Goal: Use online tool/utility: Utilize a website feature to perform a specific function

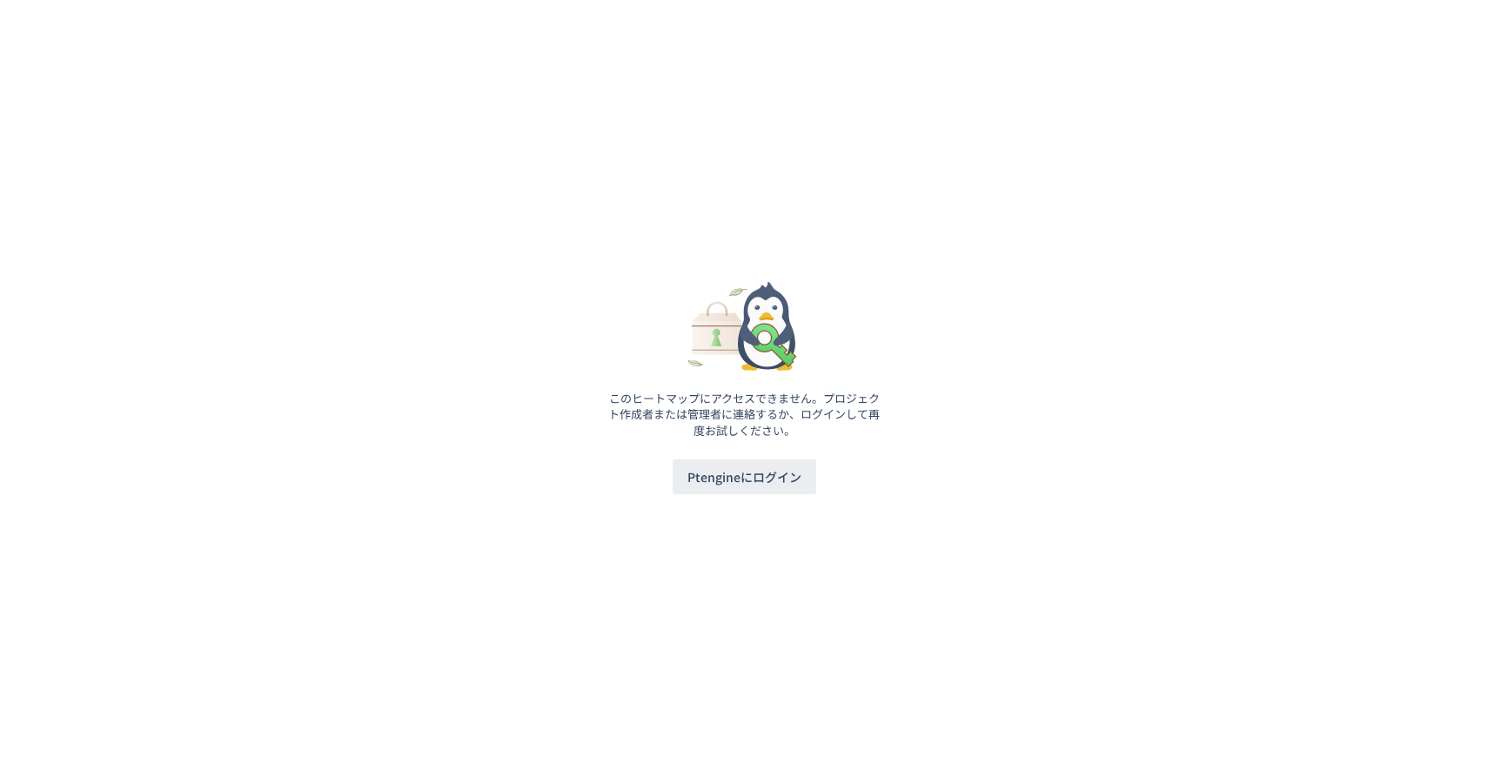
click at [772, 500] on div "このヒートマップにアクセスできません。プロジェクト作成者または管理者に連絡するか、ログインして再度お試しください。 Ptengineにログイン" at bounding box center [744, 392] width 275 height 233
click at [767, 483] on span "Ptengineにログイン" at bounding box center [744, 476] width 114 height 35
click at [722, 469] on span "Ptengineにログイン" at bounding box center [744, 476] width 114 height 35
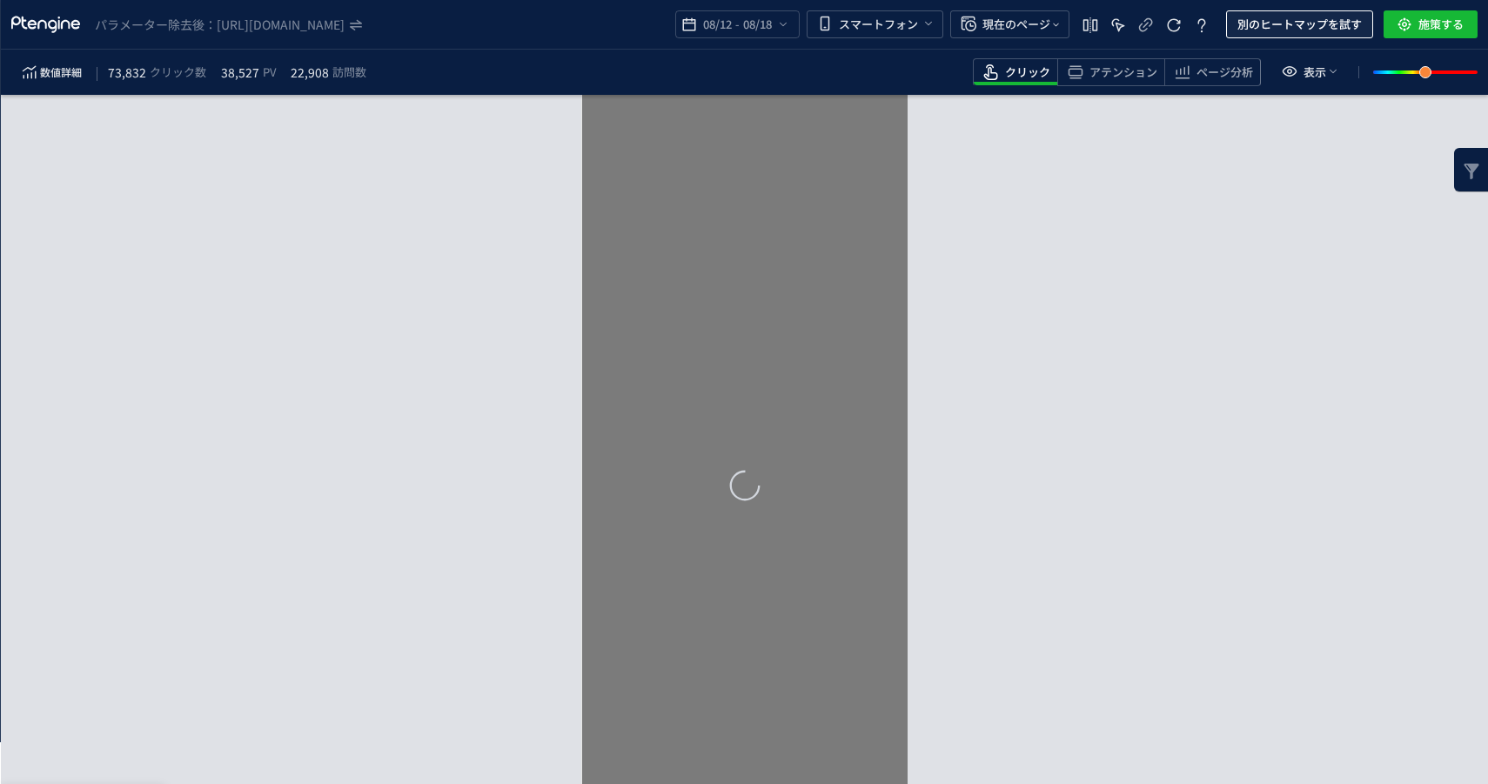
click at [1298, 23] on span "別のヒートマップを試す" at bounding box center [1299, 24] width 124 height 28
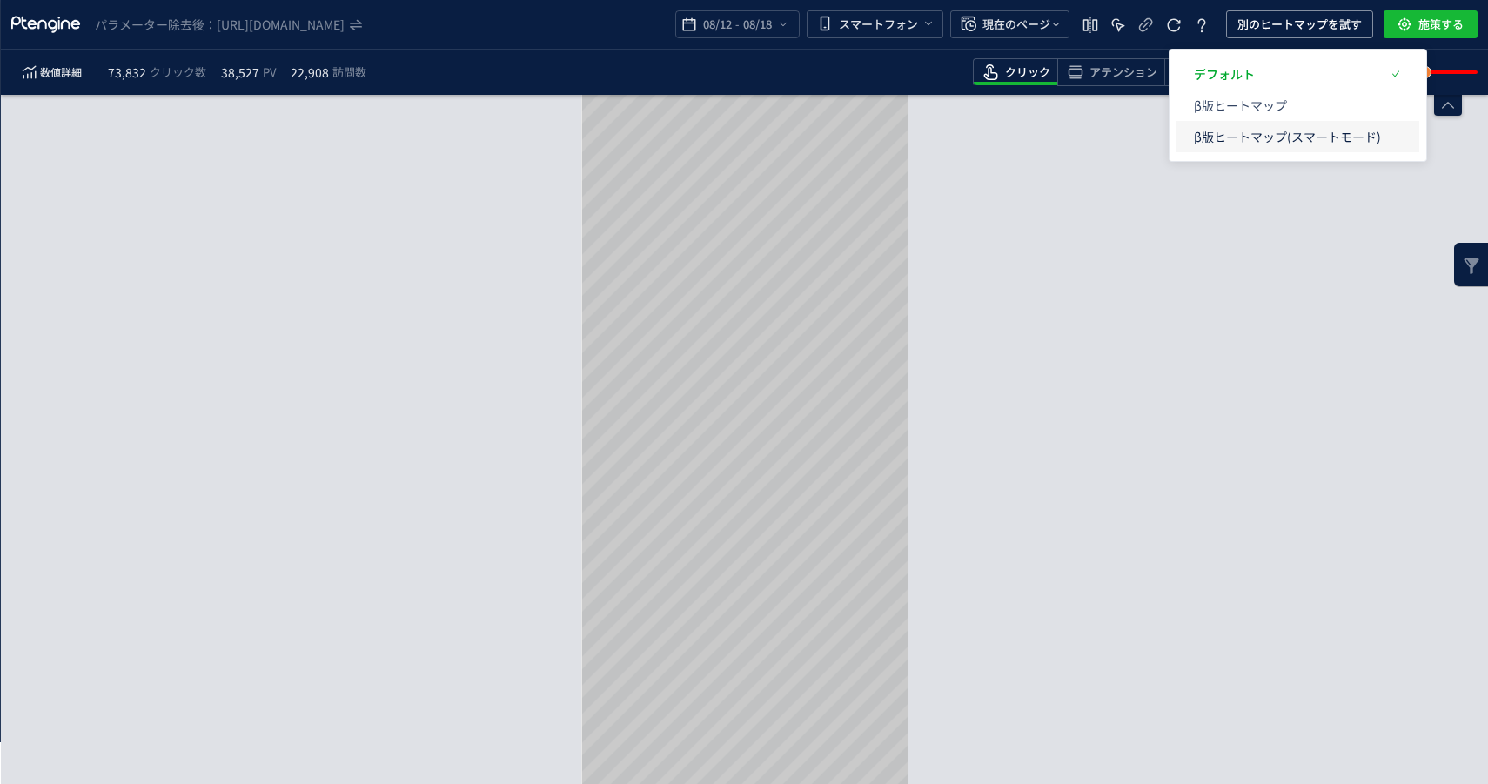
click at [1318, 146] on p "β版ヒートマップ(スマートモード)" at bounding box center [1287, 136] width 187 height 31
